Goal: Communication & Community: Answer question/provide support

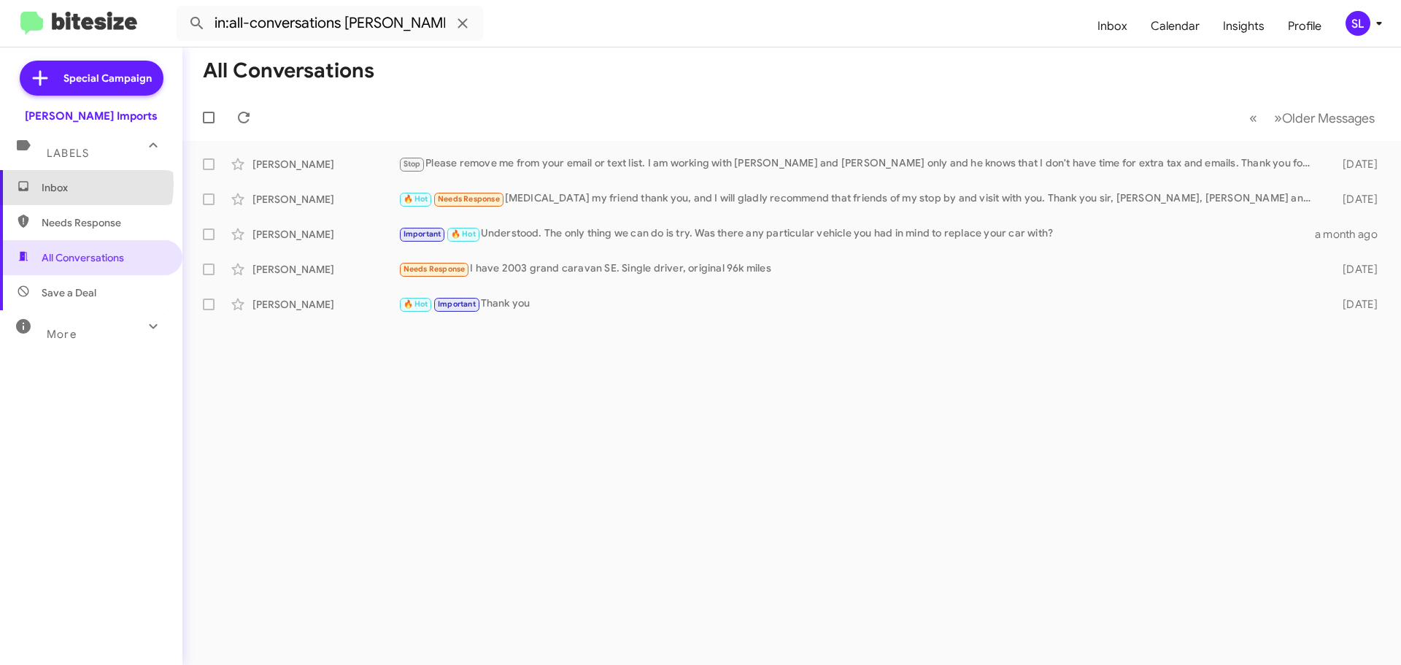
click at [61, 184] on span "Inbox" at bounding box center [104, 187] width 124 height 15
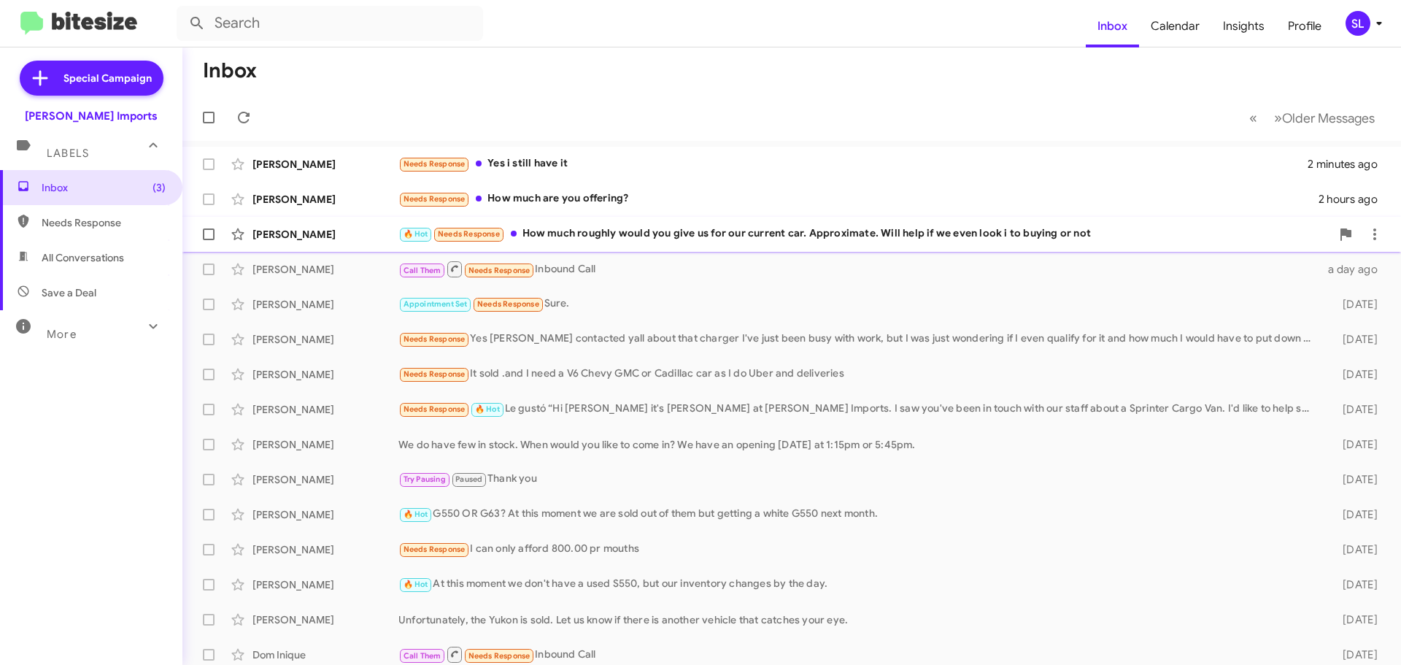
click at [680, 231] on div "🔥 Hot Needs Response How much roughly would you give us for our current car. Ap…" at bounding box center [864, 233] width 932 height 17
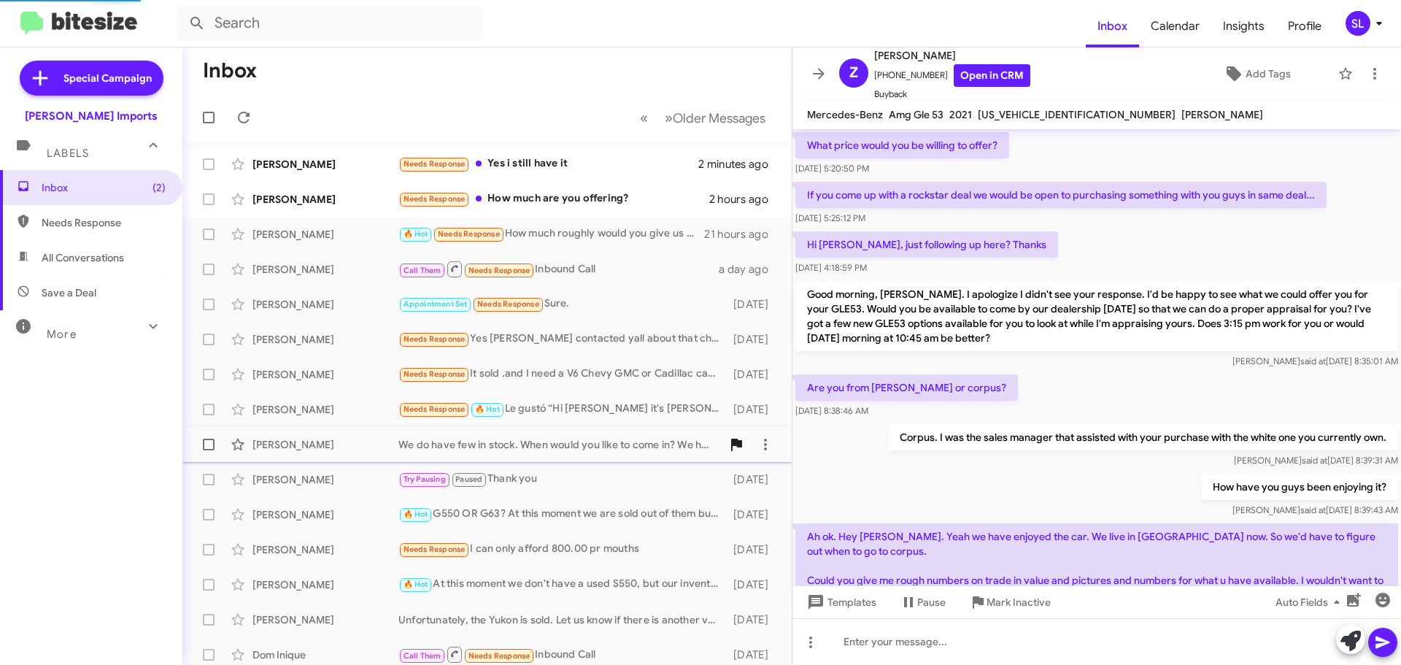
scroll to position [799, 0]
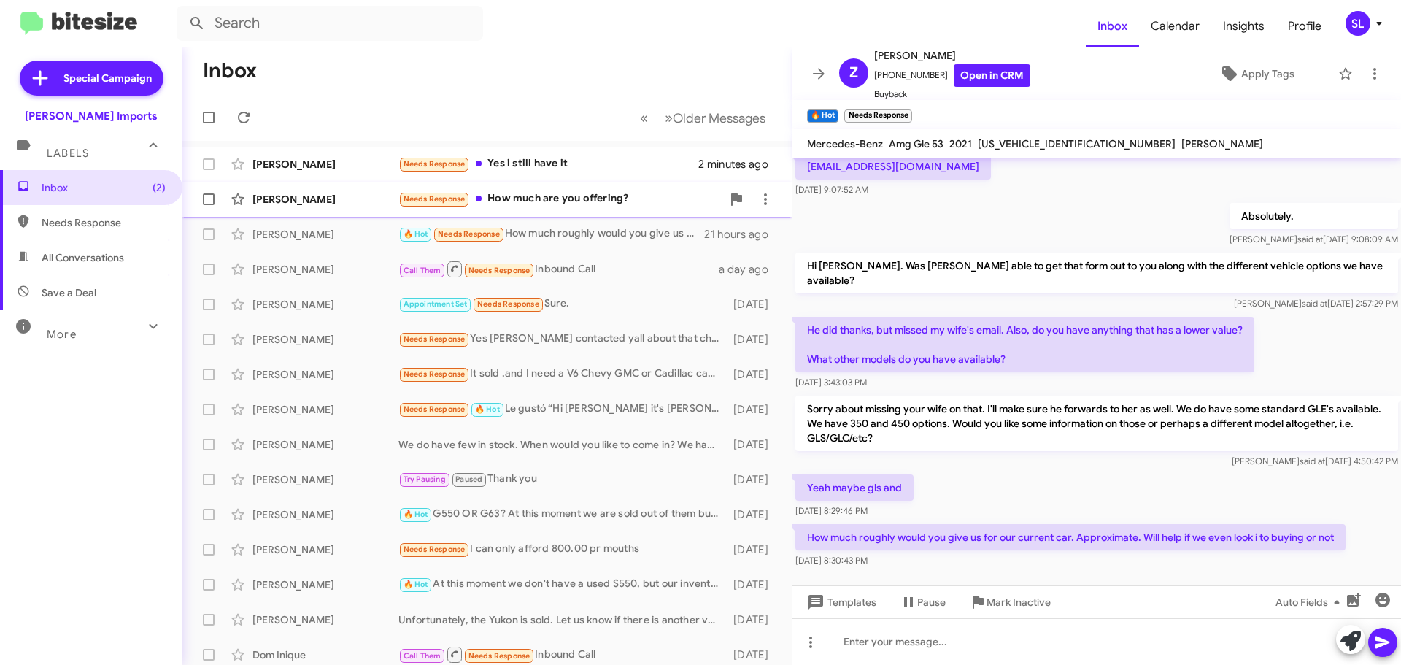
click at [543, 209] on div "[PERSON_NAME] Needs Response How much are you offering? 2 hours ago" at bounding box center [487, 199] width 586 height 29
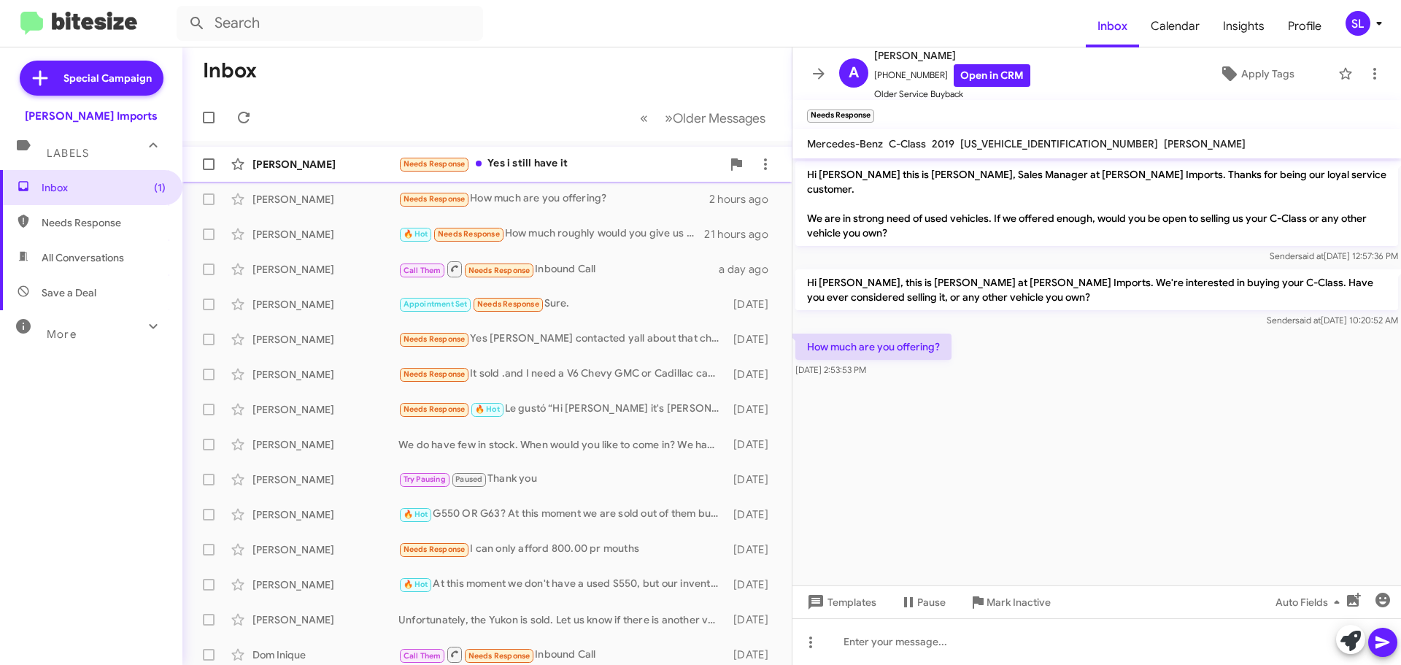
click at [555, 158] on div "Needs Response Yes i still have it" at bounding box center [559, 163] width 323 height 17
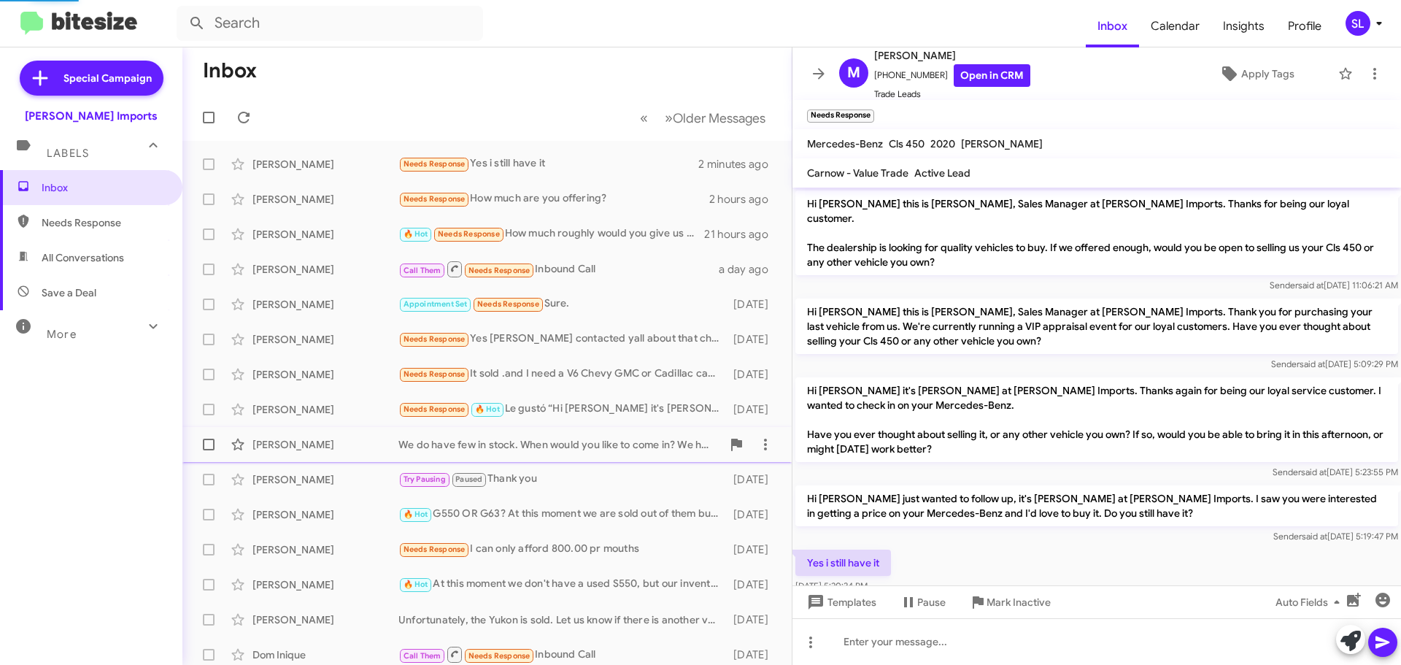
scroll to position [15, 0]
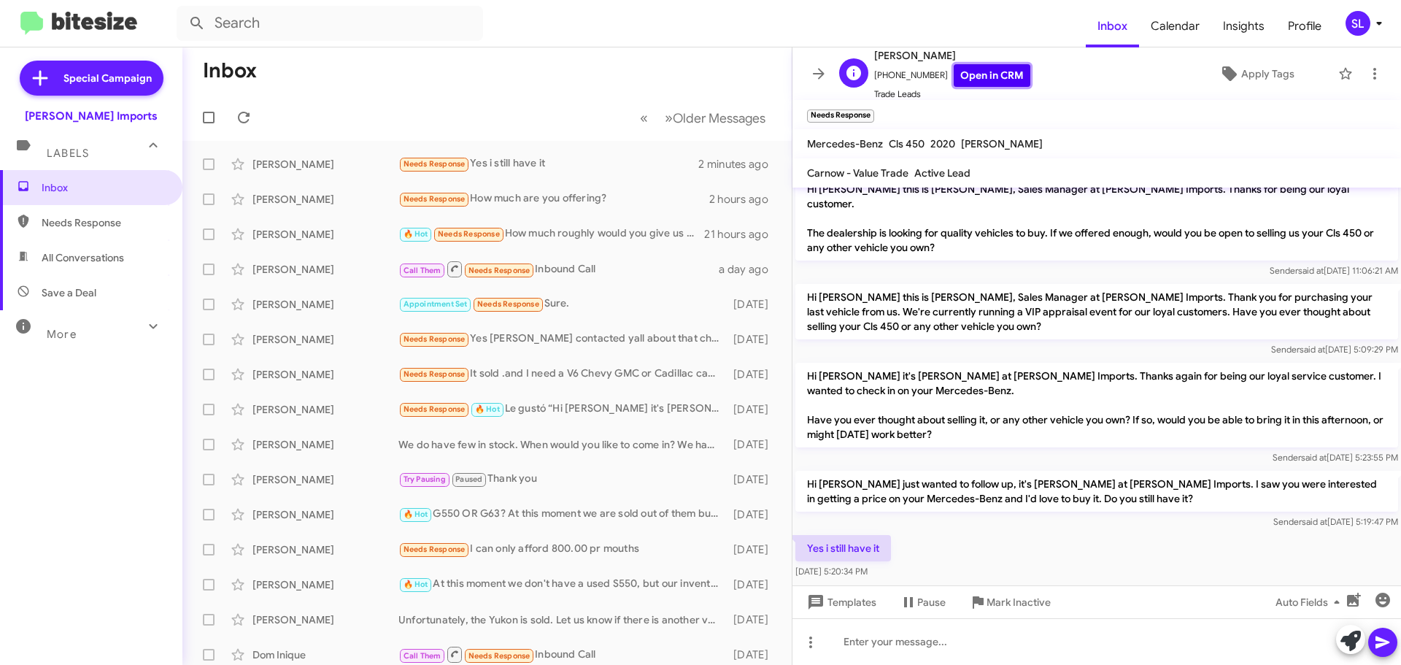
click at [967, 77] on link "Open in CRM" at bounding box center [991, 75] width 77 height 23
click at [247, 121] on icon at bounding box center [244, 118] width 12 height 12
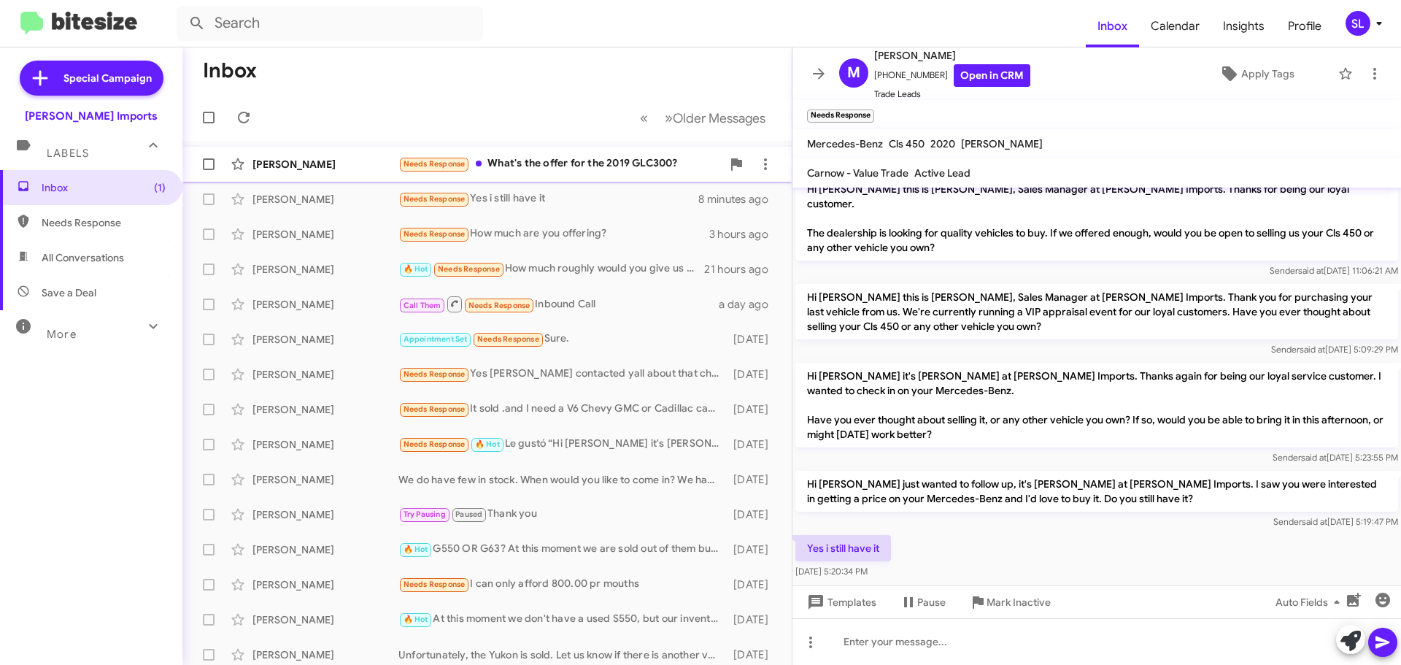
click at [598, 174] on div "[PERSON_NAME] Needs Response What's the offer for the 2019 GLC300? 2 minutes ago" at bounding box center [487, 164] width 586 height 29
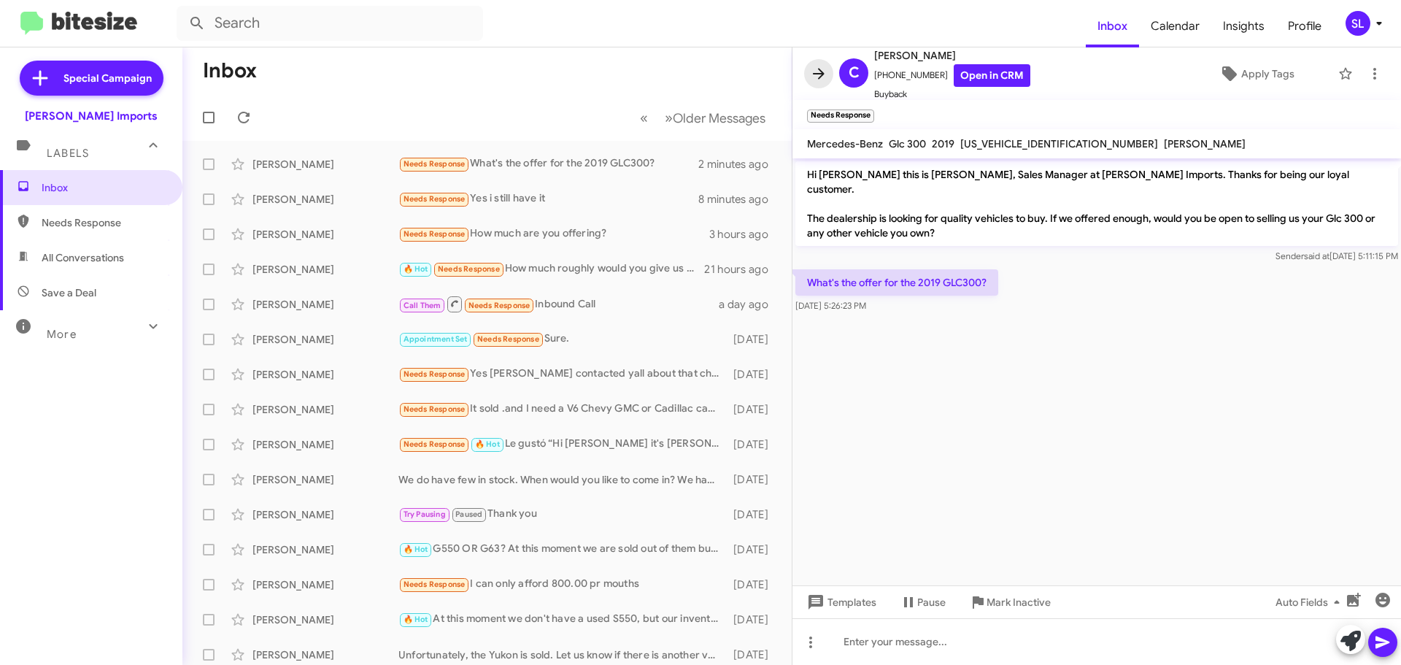
click at [824, 75] on icon at bounding box center [819, 74] width 18 height 18
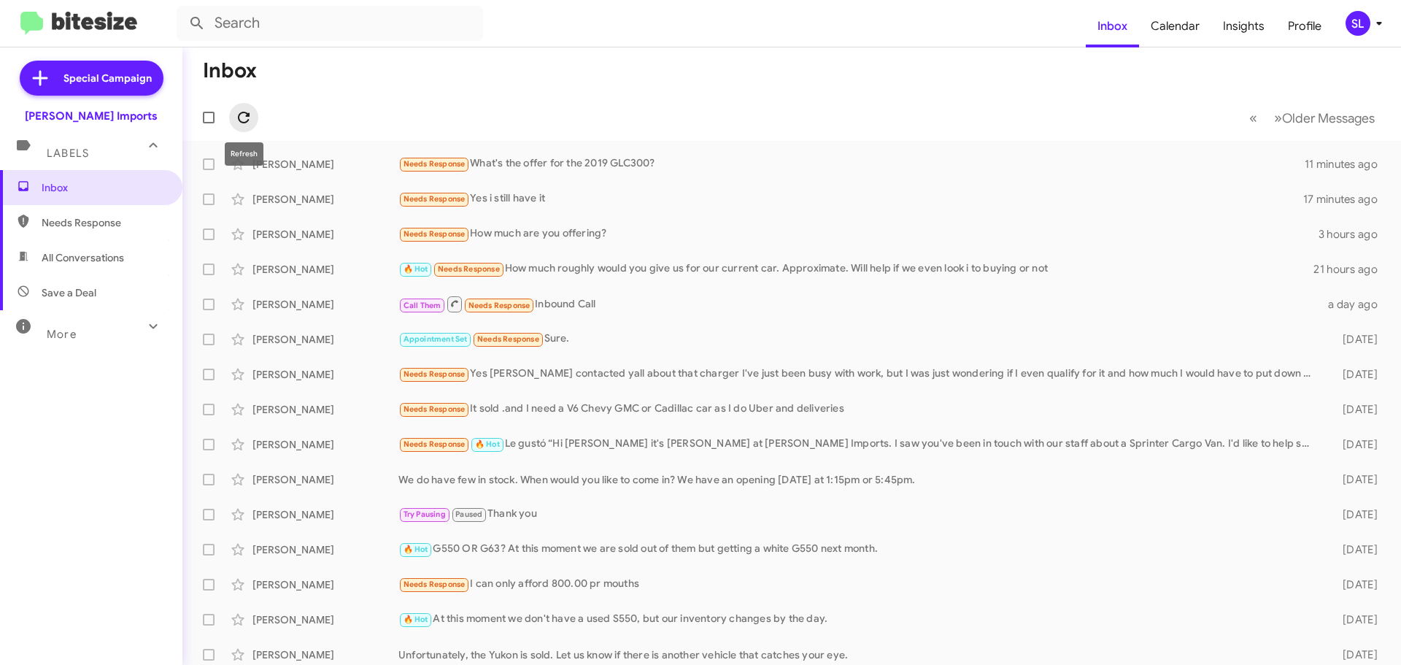
click at [250, 123] on icon at bounding box center [244, 118] width 18 height 18
click at [266, 19] on input "text" at bounding box center [330, 23] width 306 height 35
type input "[PERSON_NAME]"
click at [182, 9] on button at bounding box center [196, 23] width 29 height 29
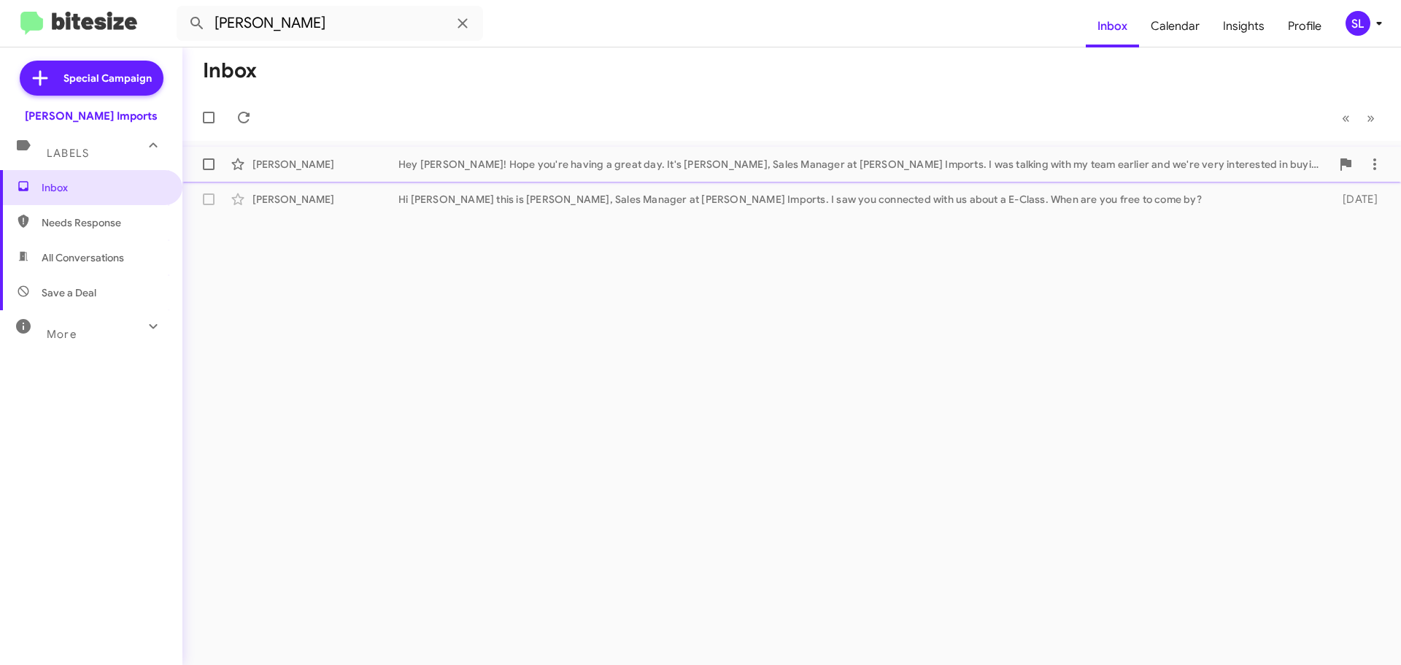
click at [473, 174] on div "[PERSON_NAME] Hey [PERSON_NAME]! Hope you're having a great day. It's [PERSON_N…" at bounding box center [791, 164] width 1195 height 29
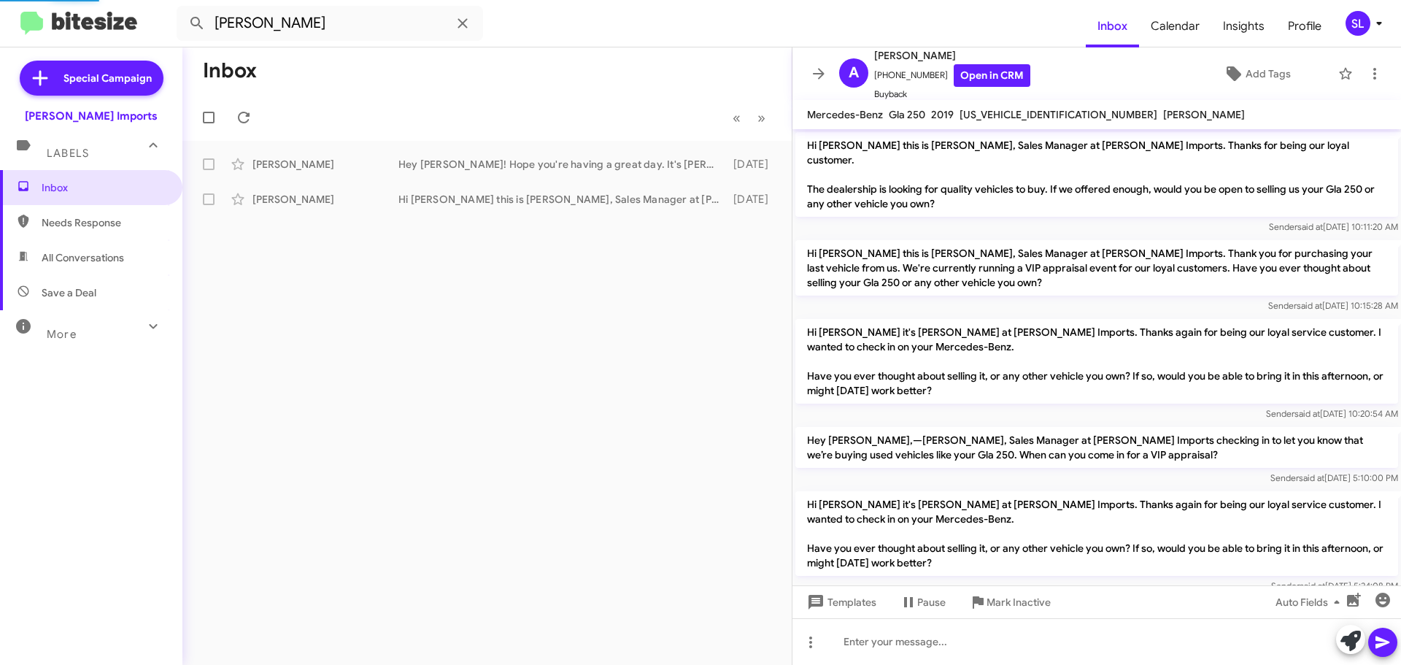
scroll to position [179, 0]
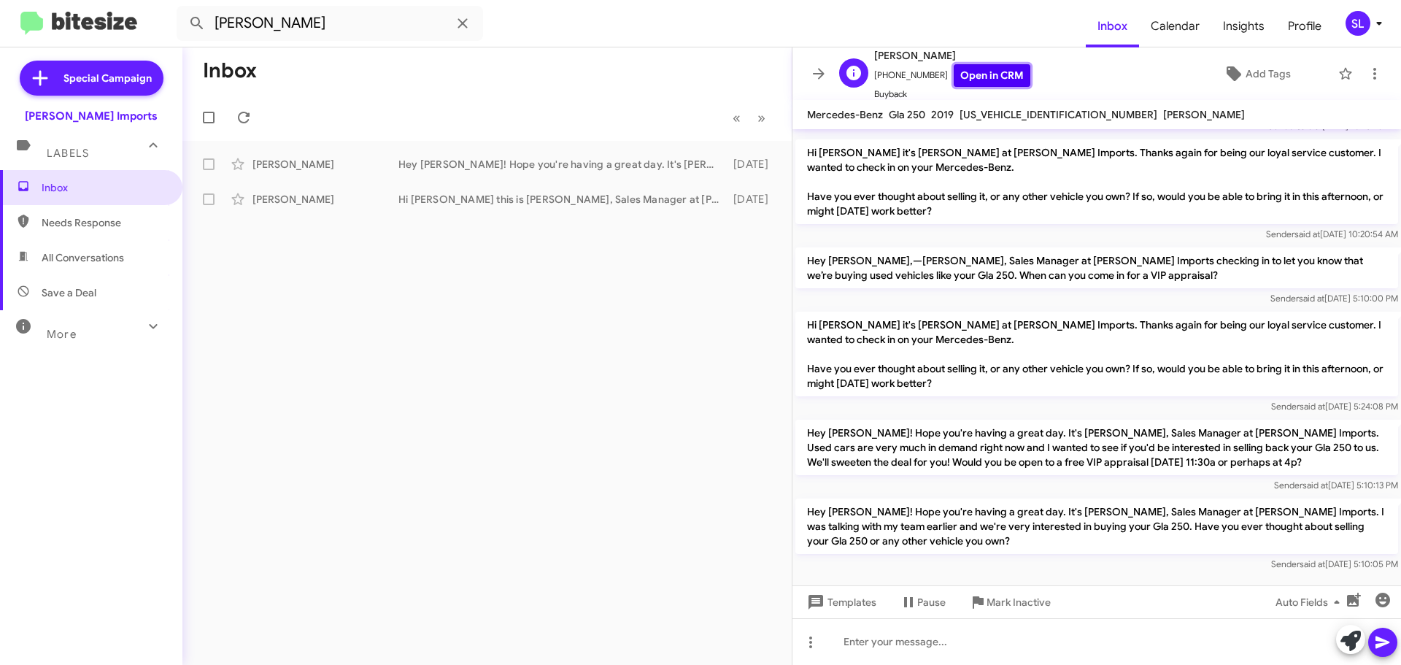
click at [997, 75] on link "Open in CRM" at bounding box center [991, 75] width 77 height 23
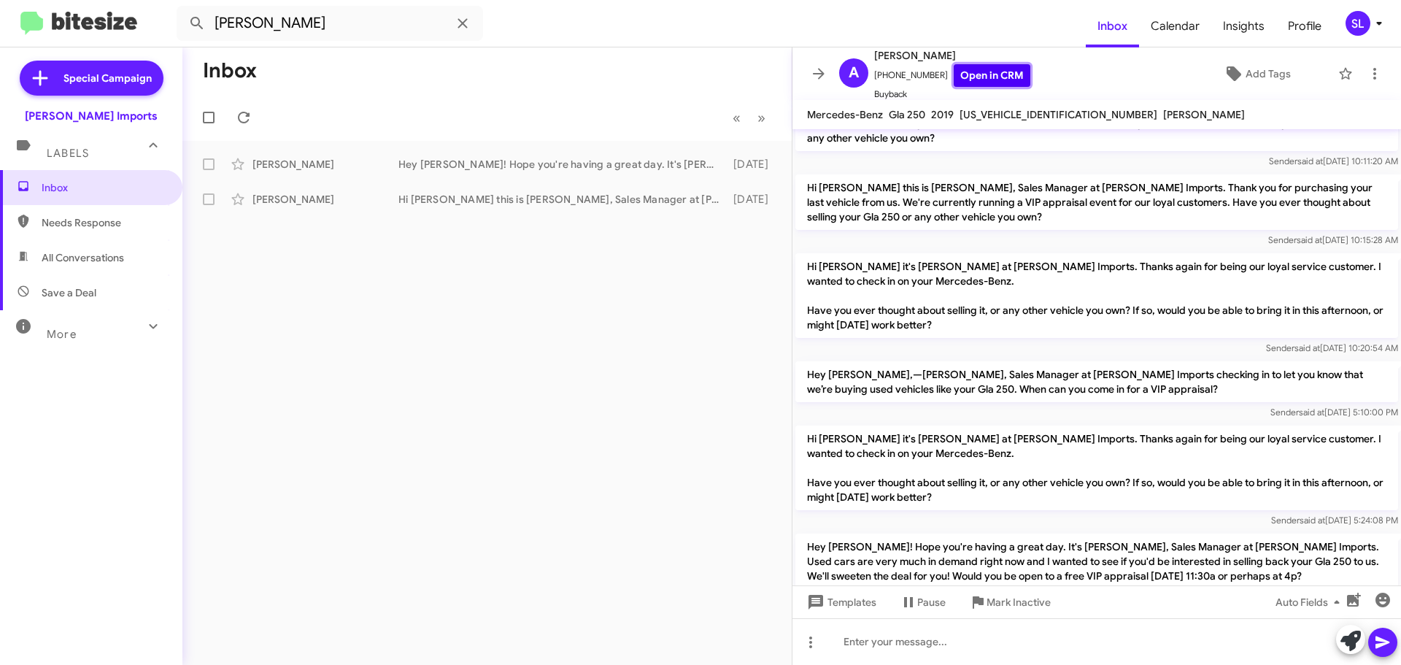
scroll to position [0, 0]
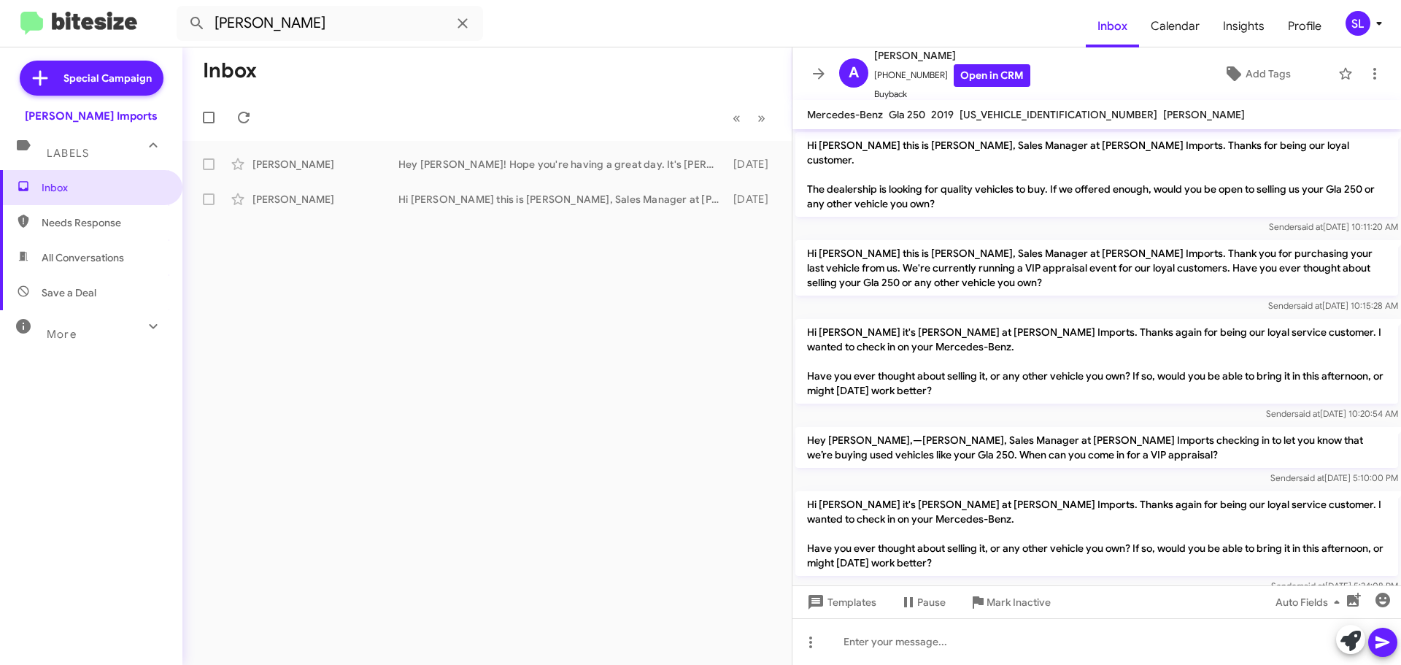
click at [1005, 115] on span "[US_VEHICLE_IDENTIFICATION_NUMBER]" at bounding box center [1058, 114] width 198 height 13
copy span "[US_VEHICLE_IDENTIFICATION_NUMBER]"
click at [987, 79] on link "Open in CRM" at bounding box center [991, 75] width 77 height 23
